Goal: Unclear: Browse casually

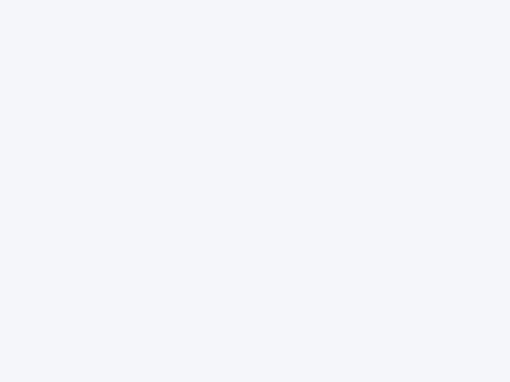
click at [255, 191] on div at bounding box center [255, 191] width 510 height 382
